Goal: Navigation & Orientation: Find specific page/section

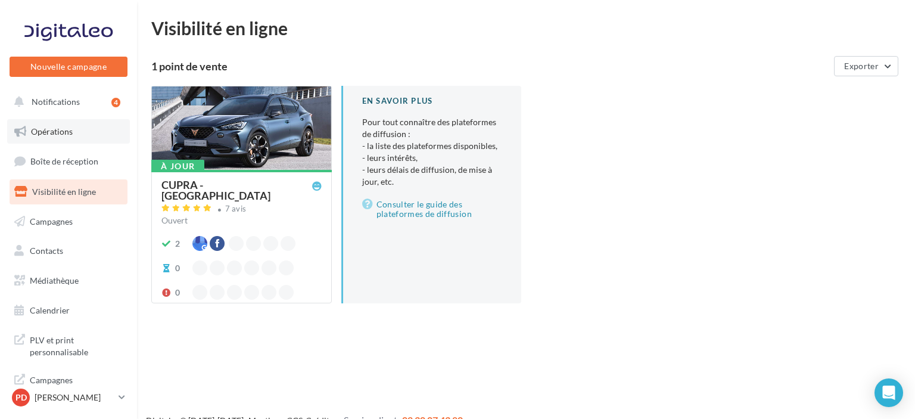
click at [75, 136] on link "Opérations" at bounding box center [68, 131] width 123 height 25
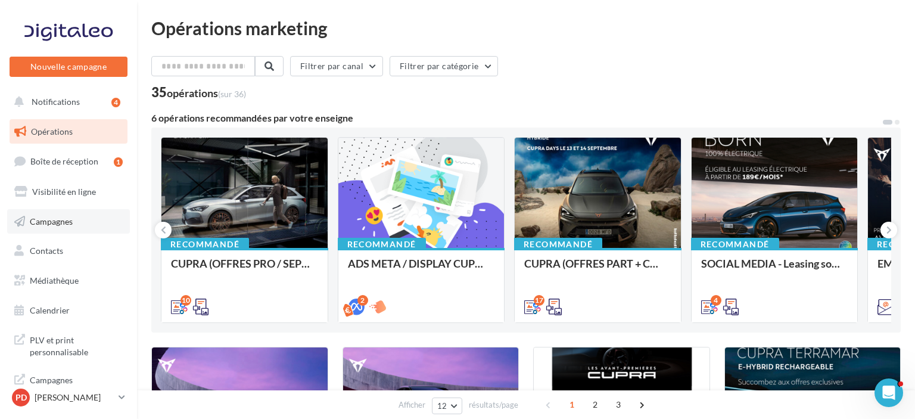
click at [61, 226] on span "Campagnes" at bounding box center [51, 221] width 43 height 10
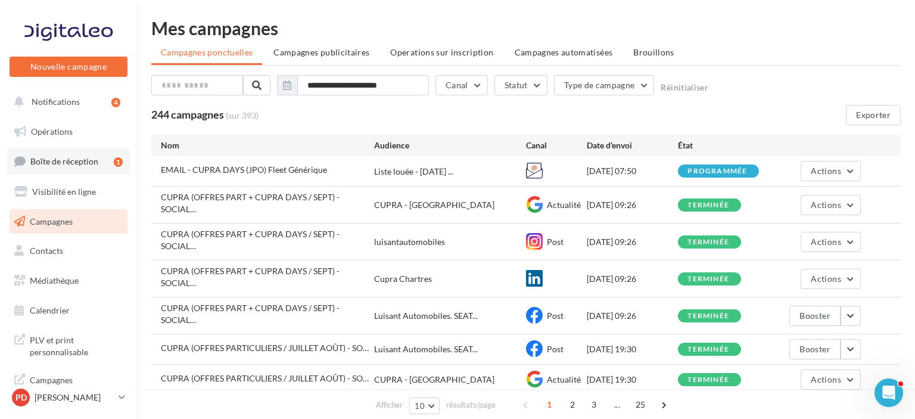
click at [64, 163] on span "Boîte de réception" at bounding box center [64, 161] width 68 height 10
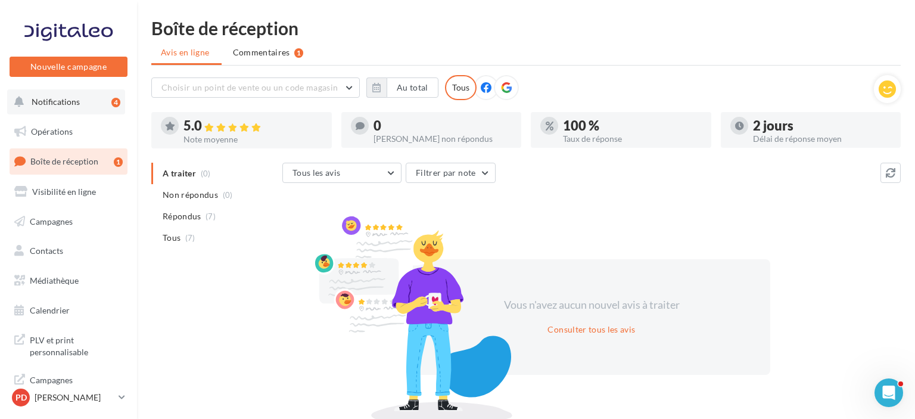
click at [56, 100] on span "Notifications" at bounding box center [56, 102] width 48 height 10
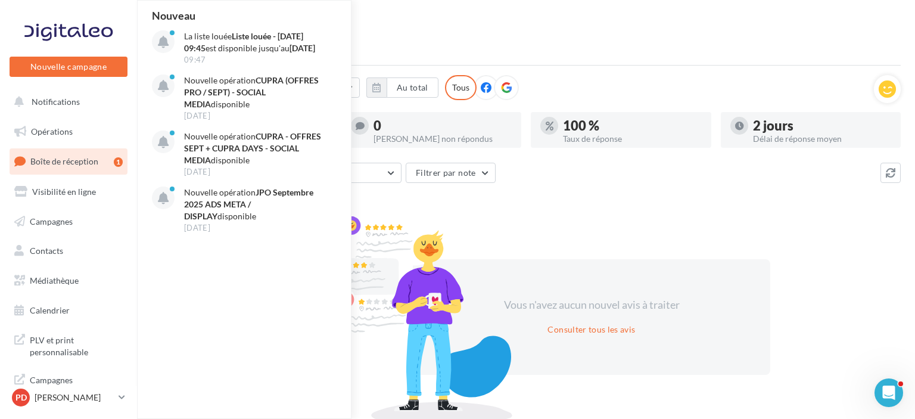
click at [417, 25] on div "Boîte de réception" at bounding box center [526, 28] width 750 height 18
